Goal: Transaction & Acquisition: Purchase product/service

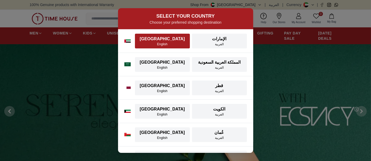
click at [169, 35] on button "UAE English" at bounding box center [162, 41] width 55 height 15
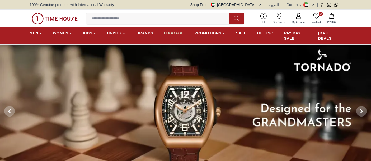
drag, startPoint x: 164, startPoint y: 41, endPoint x: 173, endPoint y: 35, distance: 11.0
click at [164, 41] on ul "MEN WOMEN KIDS UNISEX BRANDS LUGGAGE PROMOTIONS SALE GIFTING PAY DAY SALE DIWAL…" at bounding box center [186, 35] width 312 height 15
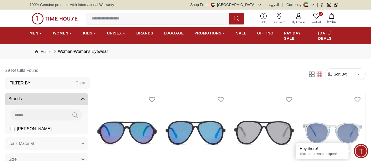
click at [69, 25] on div "0 Wishlist My Bag Help Our Stores My Account 0 Wishlist My Bag" at bounding box center [186, 19] width 312 height 18
click at [70, 21] on img at bounding box center [55, 19] width 46 height 12
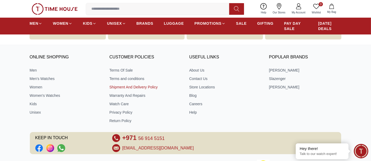
scroll to position [1867, 0]
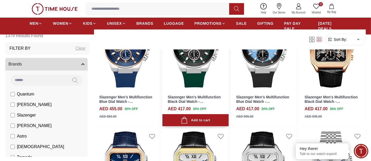
scroll to position [234, 0]
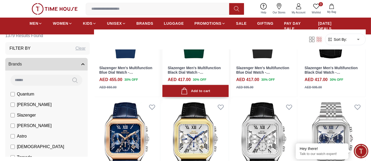
click at [196, 91] on div "Add to cart" at bounding box center [195, 91] width 29 height 7
click at [196, 91] on div "Add to cart" at bounding box center [195, 91] width 66 height 12
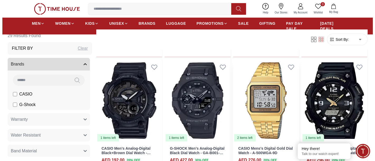
scroll to position [176, 0]
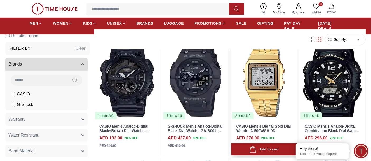
click at [262, 149] on div "Add to cart" at bounding box center [263, 149] width 29 height 7
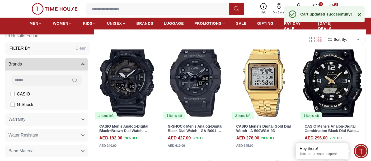
click at [360, 12] on icon at bounding box center [359, 15] width 6 height 6
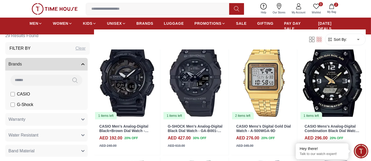
click at [335, 6] on span "2" at bounding box center [336, 5] width 4 height 4
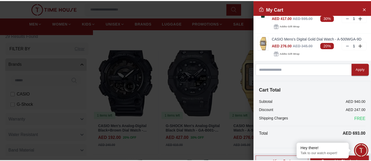
scroll to position [23, 0]
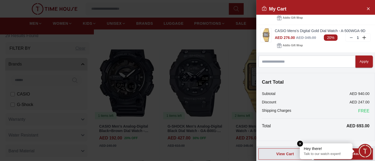
click at [300, 143] on em "Close tooltip" at bounding box center [300, 144] width 6 height 6
click at [344, 151] on div "Proceed to Checkout" at bounding box center [343, 154] width 36 height 6
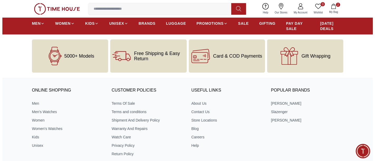
scroll to position [133, 0]
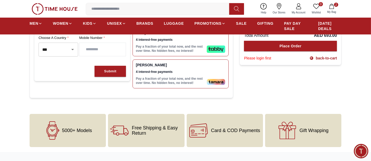
click at [326, 9] on button "2 My Bag" at bounding box center [331, 9] width 15 height 12
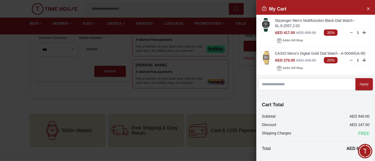
scroll to position [23, 0]
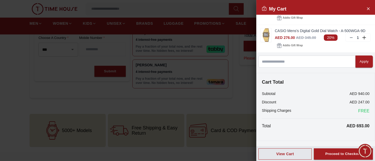
drag, startPoint x: 346, startPoint y: 156, endPoint x: 314, endPoint y: 116, distance: 51.4
click at [346, 156] on div "Proceed to Checkout" at bounding box center [343, 154] width 36 height 6
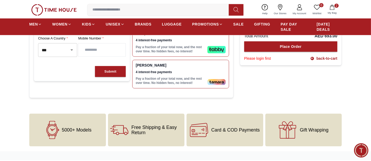
scroll to position [0, 0]
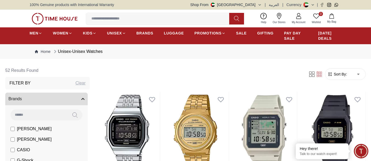
scroll to position [88, 0]
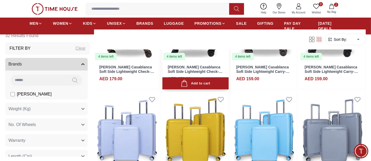
scroll to position [319, 0]
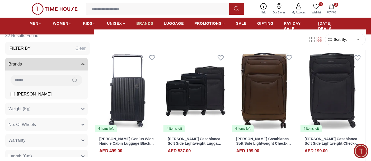
scroll to position [59, 0]
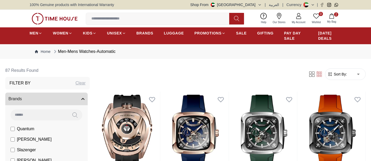
scroll to position [117, 0]
